Goal: Task Accomplishment & Management: Complete application form

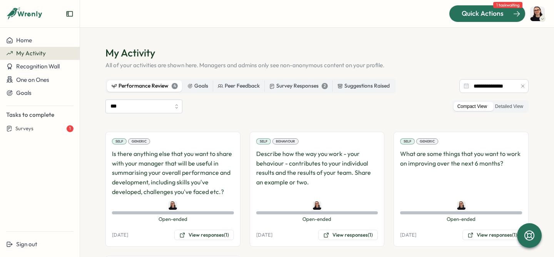
click at [485, 7] on div at bounding box center [487, 13] width 76 height 16
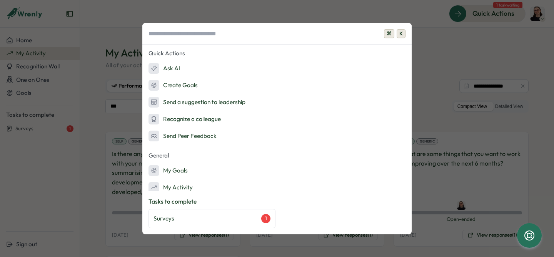
scroll to position [24, 0]
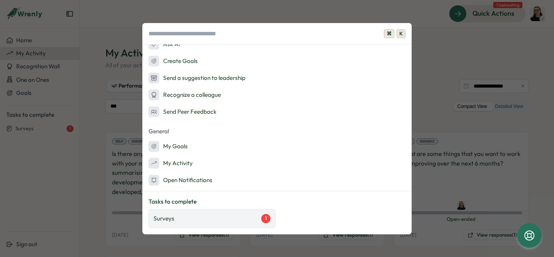
click at [216, 211] on div "Surveys 1" at bounding box center [211, 218] width 127 height 19
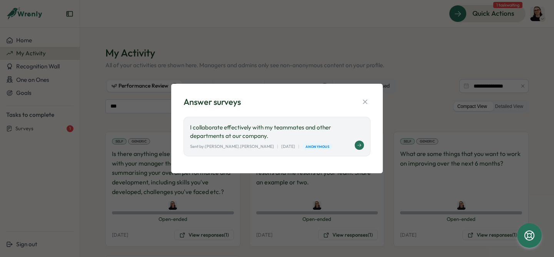
click at [296, 135] on p "I collaborate effectively with my teammates and other departments at our compan…" at bounding box center [277, 131] width 174 height 17
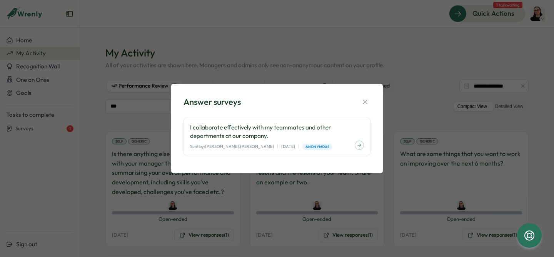
click at [328, 33] on div "Answer surveys I collaborate effectively with my teammates and other department…" at bounding box center [277, 128] width 554 height 257
click at [364, 98] on icon "button" at bounding box center [365, 102] width 8 height 8
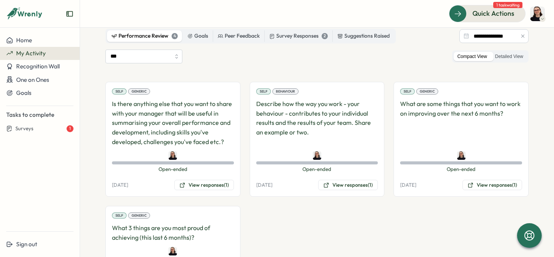
scroll to position [0, 0]
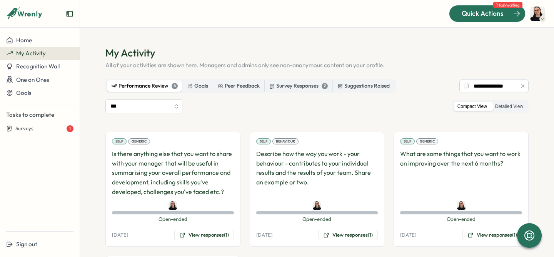
click at [462, 13] on div "Quick Actions" at bounding box center [483, 13] width 70 height 10
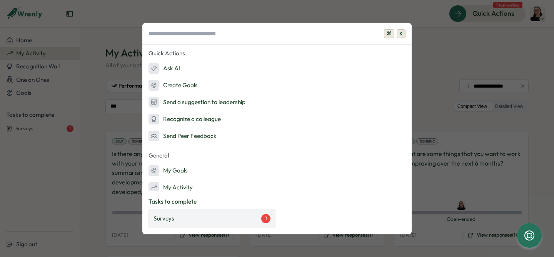
click at [200, 213] on div "Surveys 1" at bounding box center [211, 218] width 127 height 19
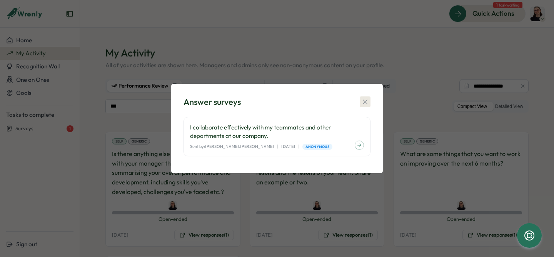
click at [368, 97] on button "button" at bounding box center [365, 102] width 11 height 11
